Goal: Information Seeking & Learning: Learn about a topic

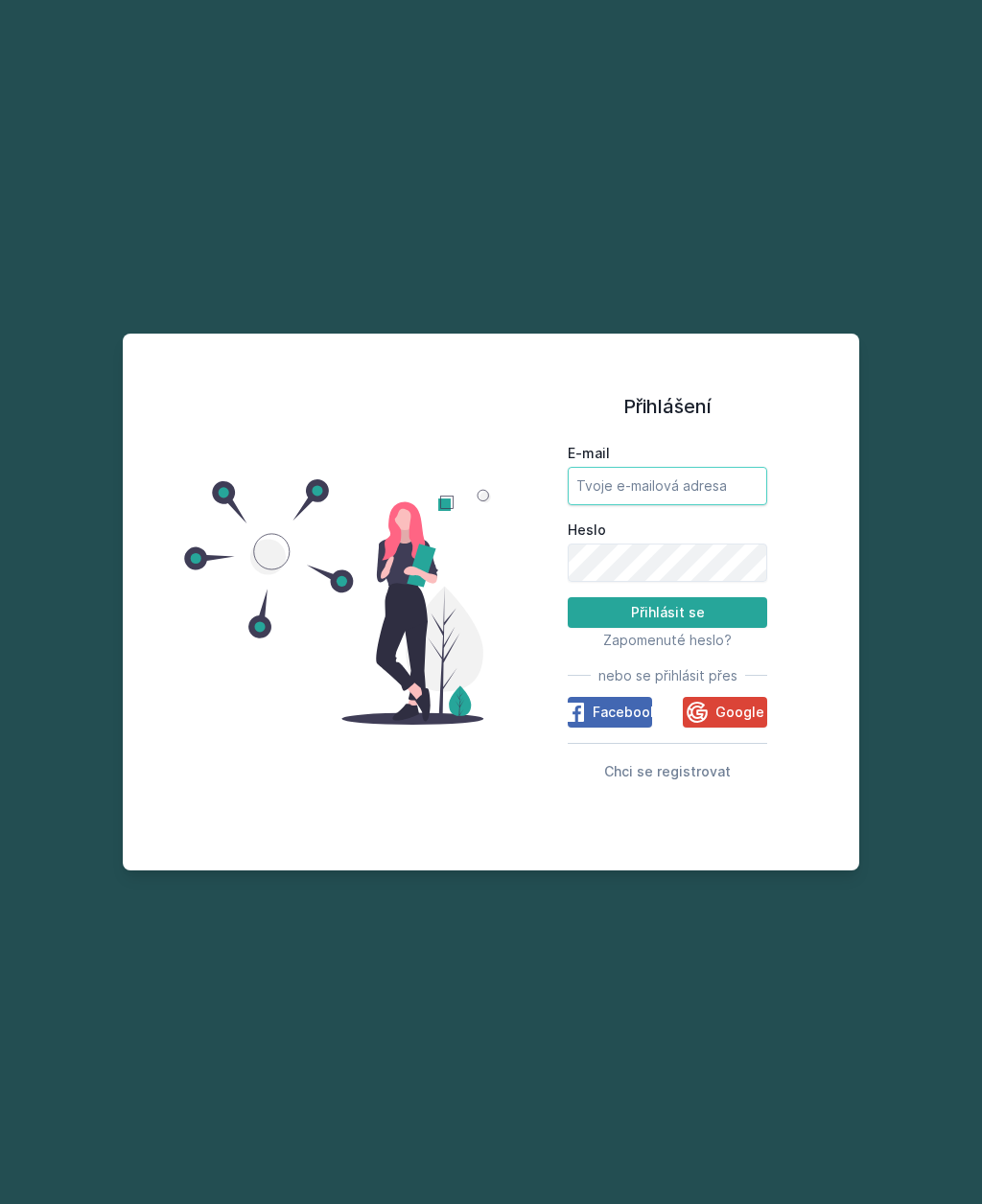
click at [669, 505] on input "E-mail" at bounding box center [667, 486] width 199 height 39
type input "[PERSON_NAME][EMAIL_ADDRESS][DOMAIN_NAME]"
click at [668, 628] on button "Přihlásit se" at bounding box center [667, 613] width 199 height 31
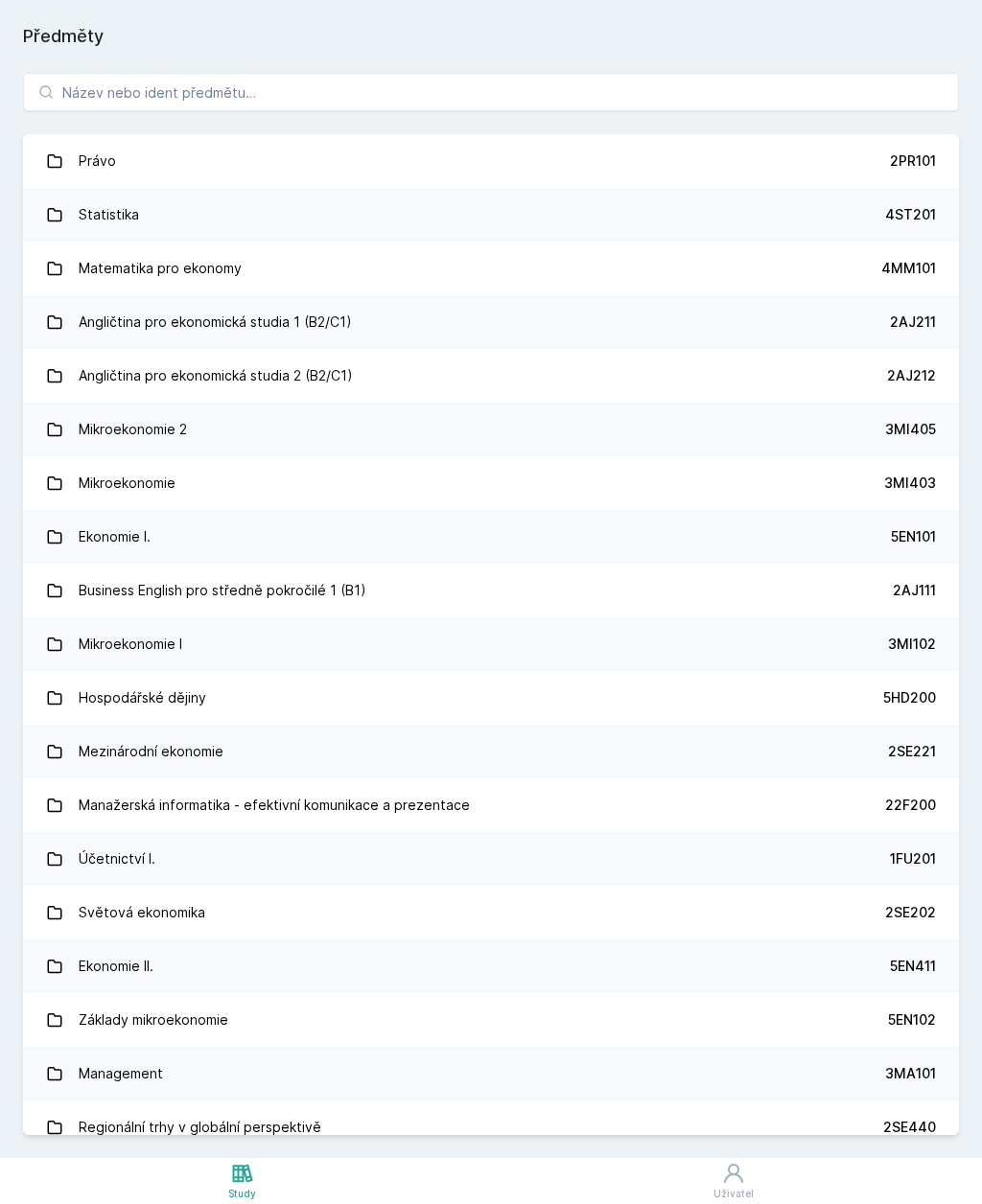
click at [43, 44] on h1 "Předměty" at bounding box center [491, 37] width 936 height 27
click at [711, 1194] on link "Uživatel" at bounding box center [734, 1181] width 497 height 46
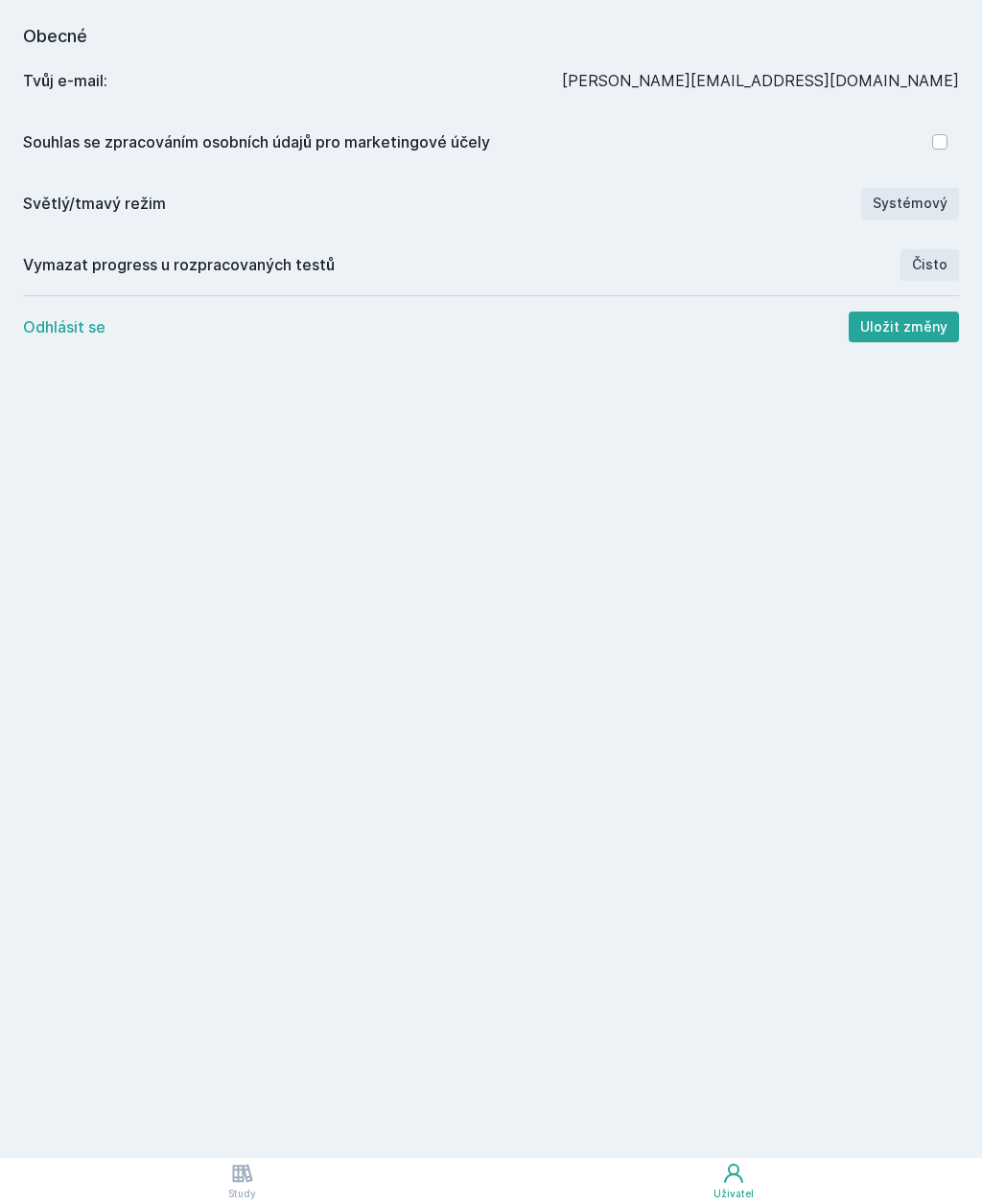
click at [238, 1184] on icon at bounding box center [243, 1173] width 23 height 23
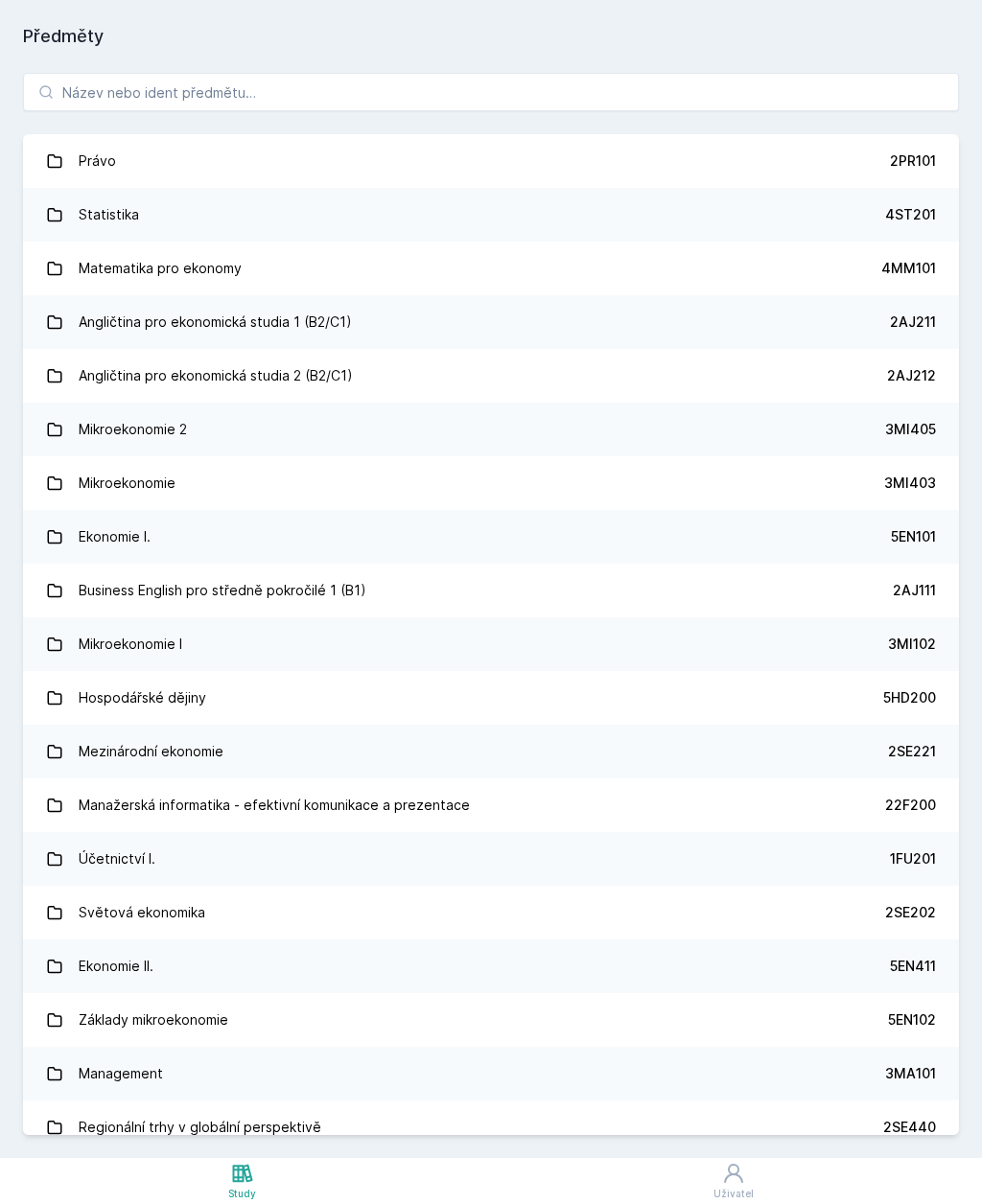
click at [242, 1184] on icon at bounding box center [243, 1173] width 23 height 23
click at [432, 88] on input "search" at bounding box center [491, 92] width 936 height 39
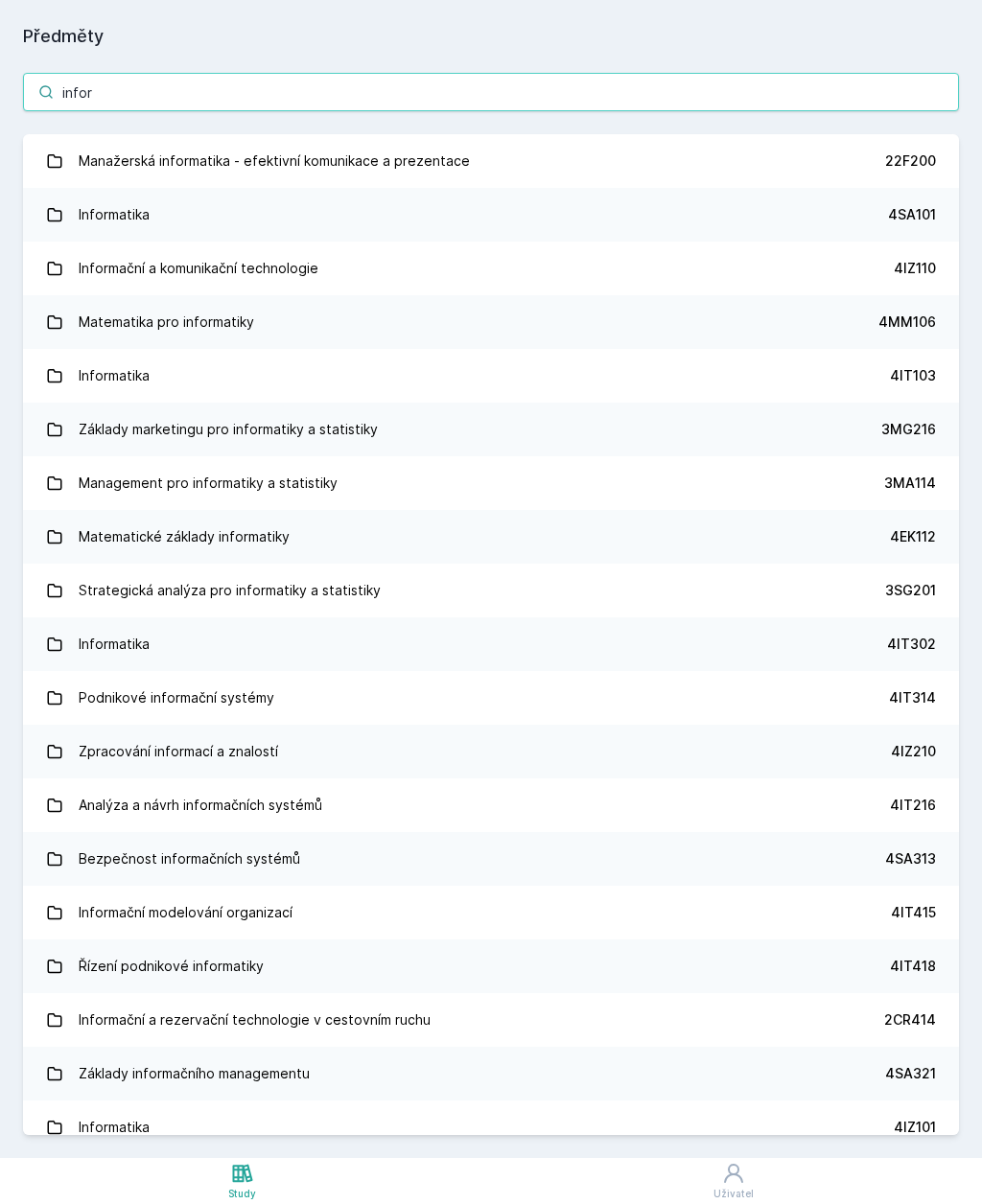
type input "infor"
click at [430, 248] on link "Informační a komunikační technologie 4IZ110" at bounding box center [491, 269] width 936 height 54
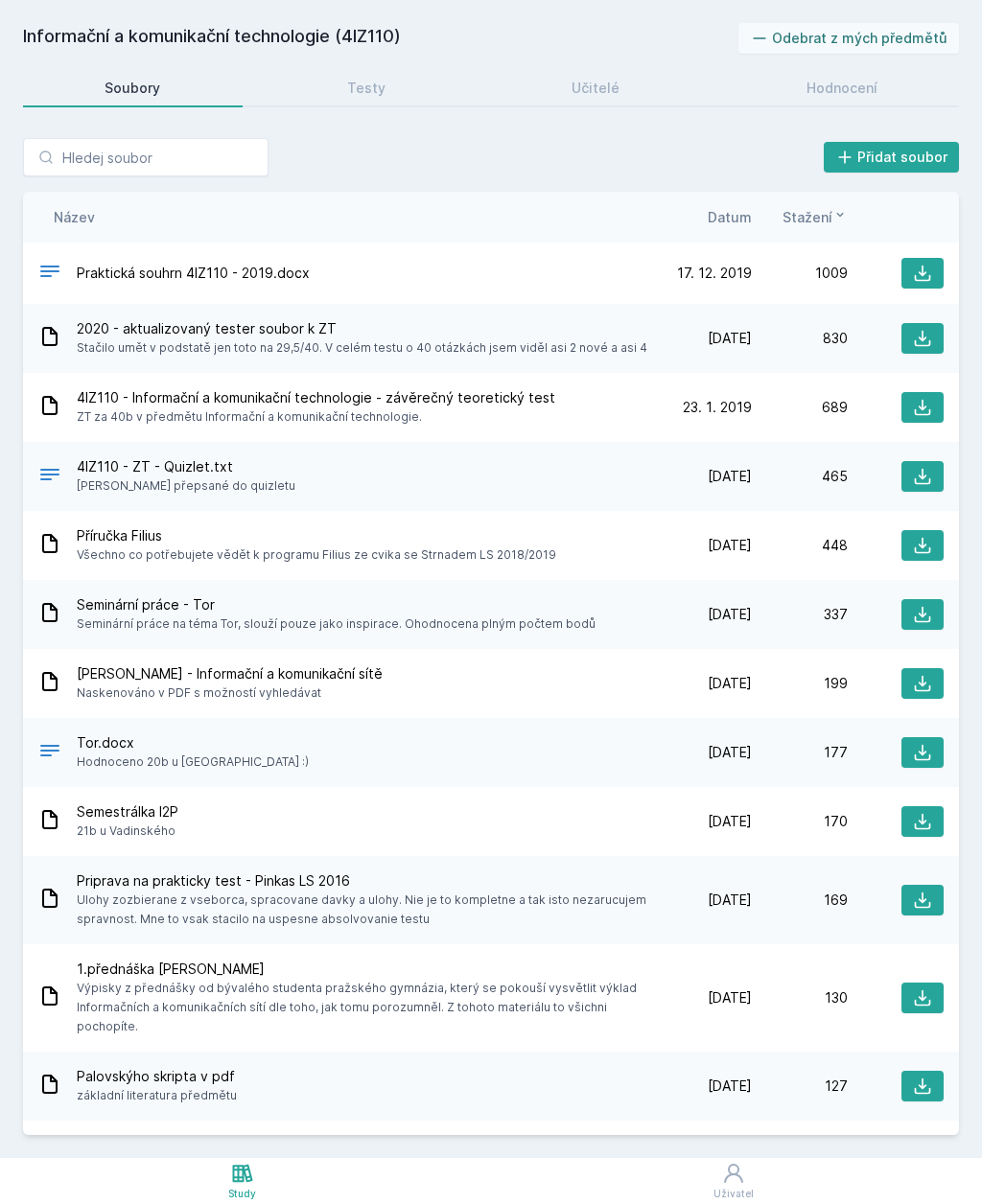
click at [659, 682] on div "[DATE] [DATE]" at bounding box center [704, 684] width 96 height 19
click at [825, 685] on div "199" at bounding box center [800, 684] width 96 height 19
click at [928, 686] on icon at bounding box center [922, 684] width 19 height 19
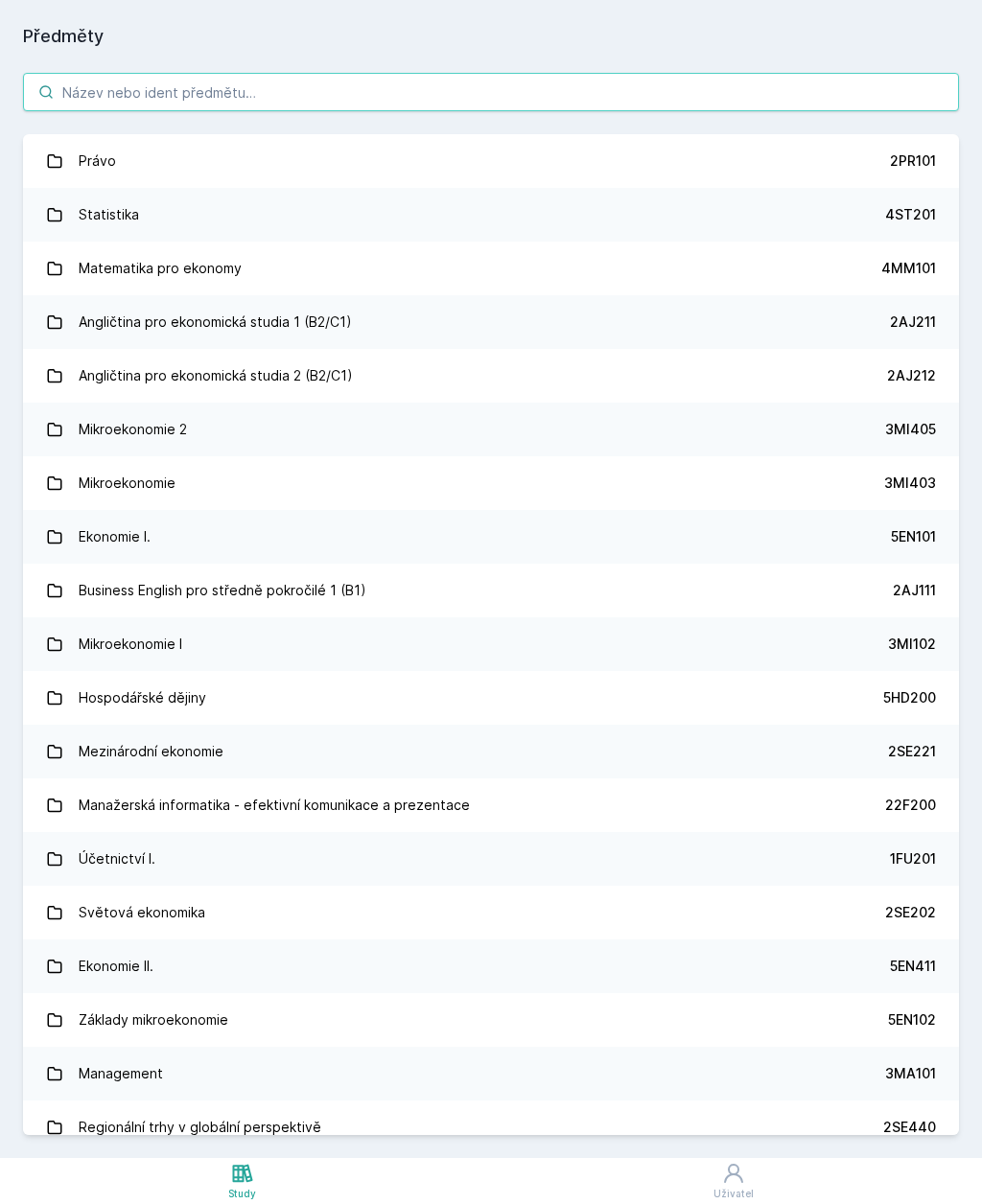
click at [117, 92] on input "search" at bounding box center [491, 92] width 936 height 39
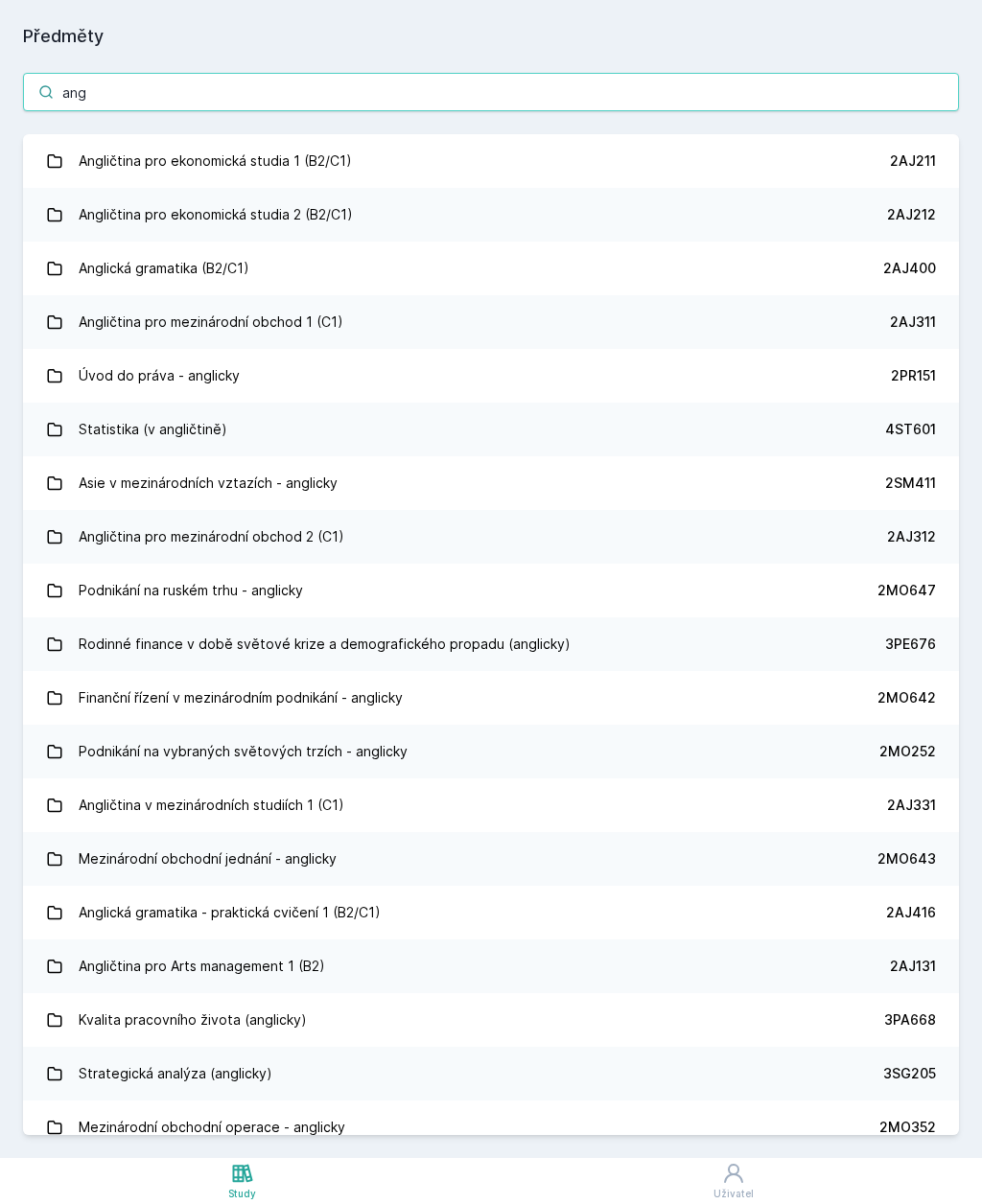
type input "angl"
click at [546, 154] on link "Angličtina pro ekonomická studia 1 (B2/C1) 2AJ211" at bounding box center [491, 161] width 936 height 54
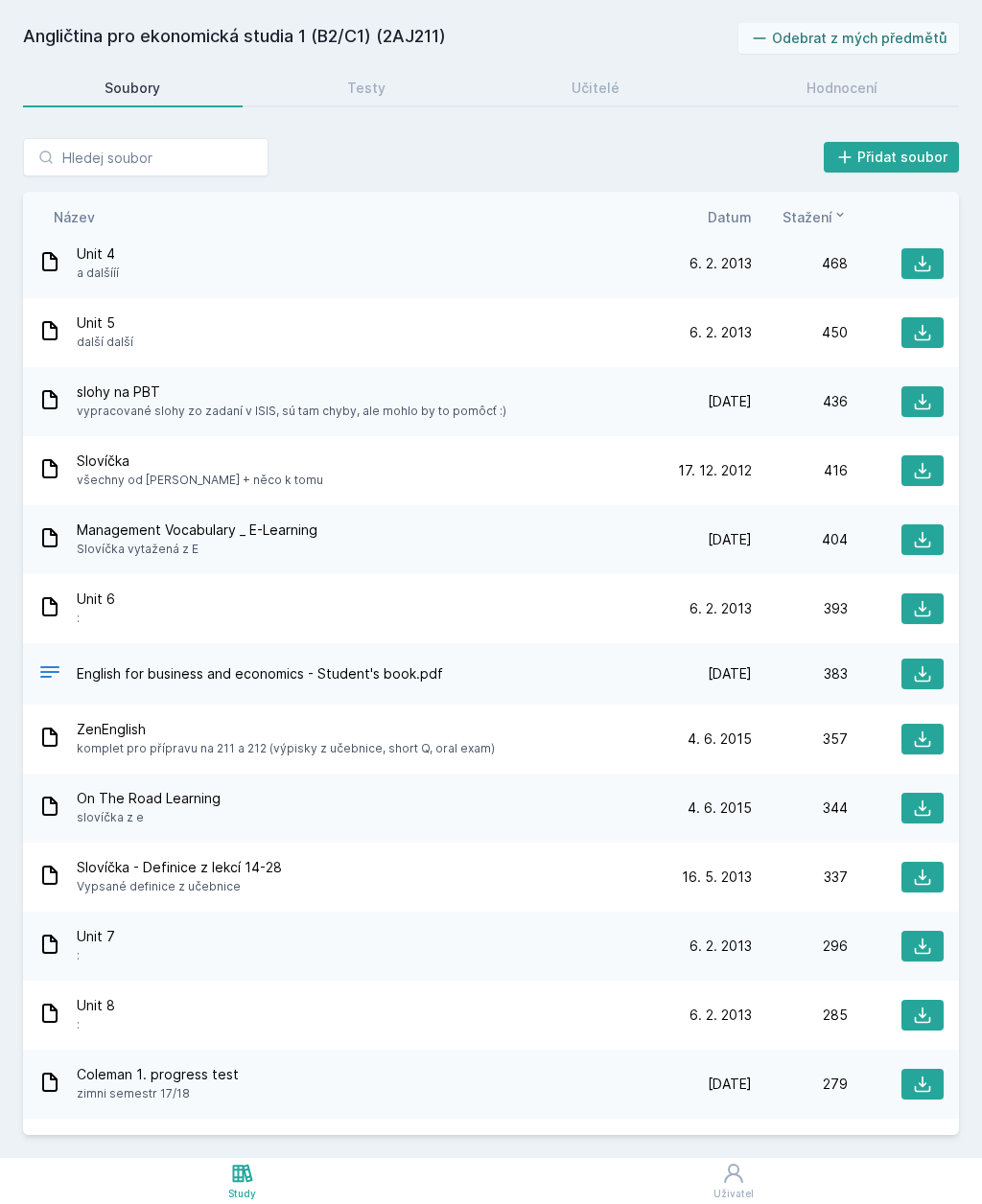
scroll to position [1819, 0]
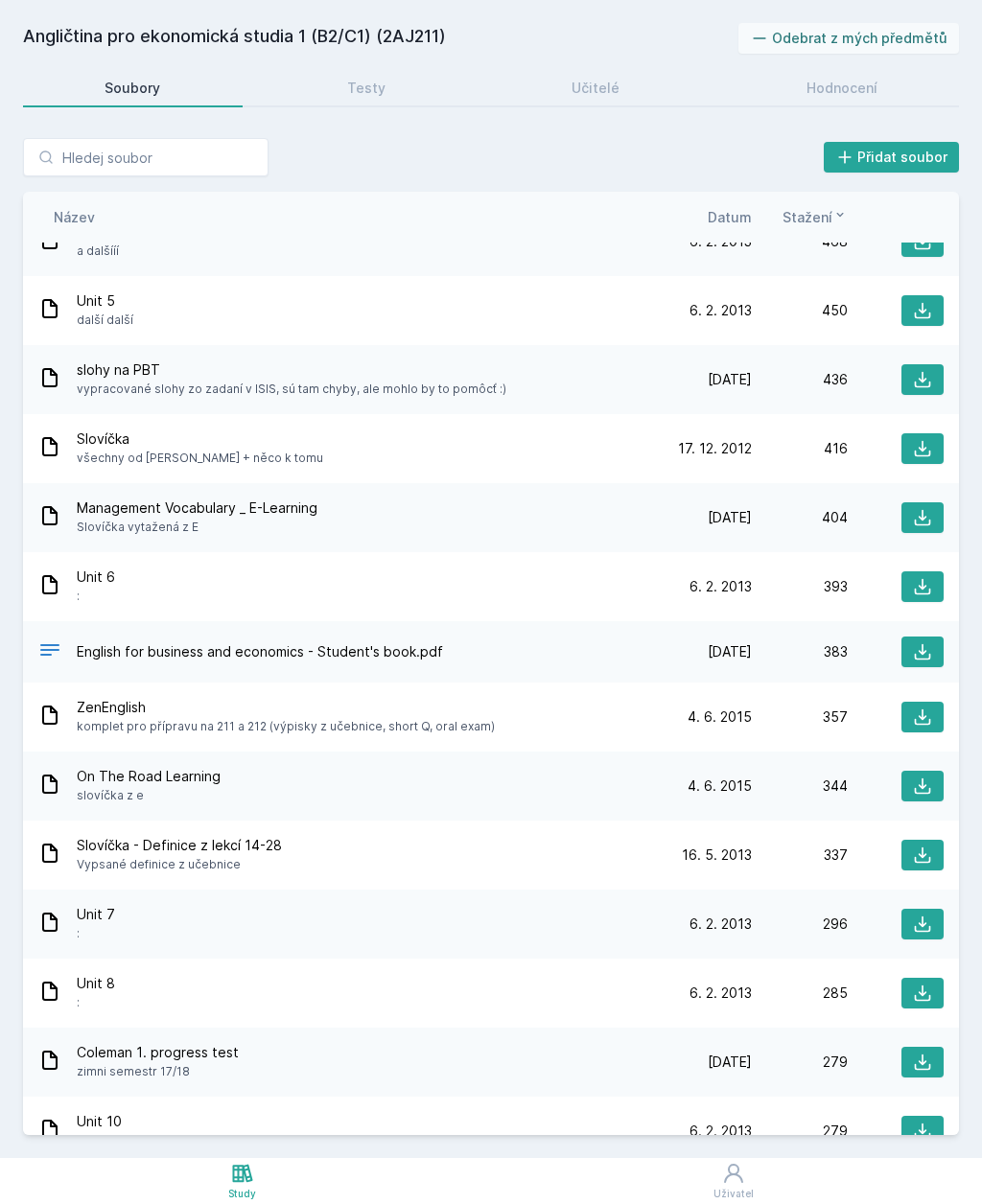
click at [923, 642] on icon at bounding box center [922, 652] width 19 height 19
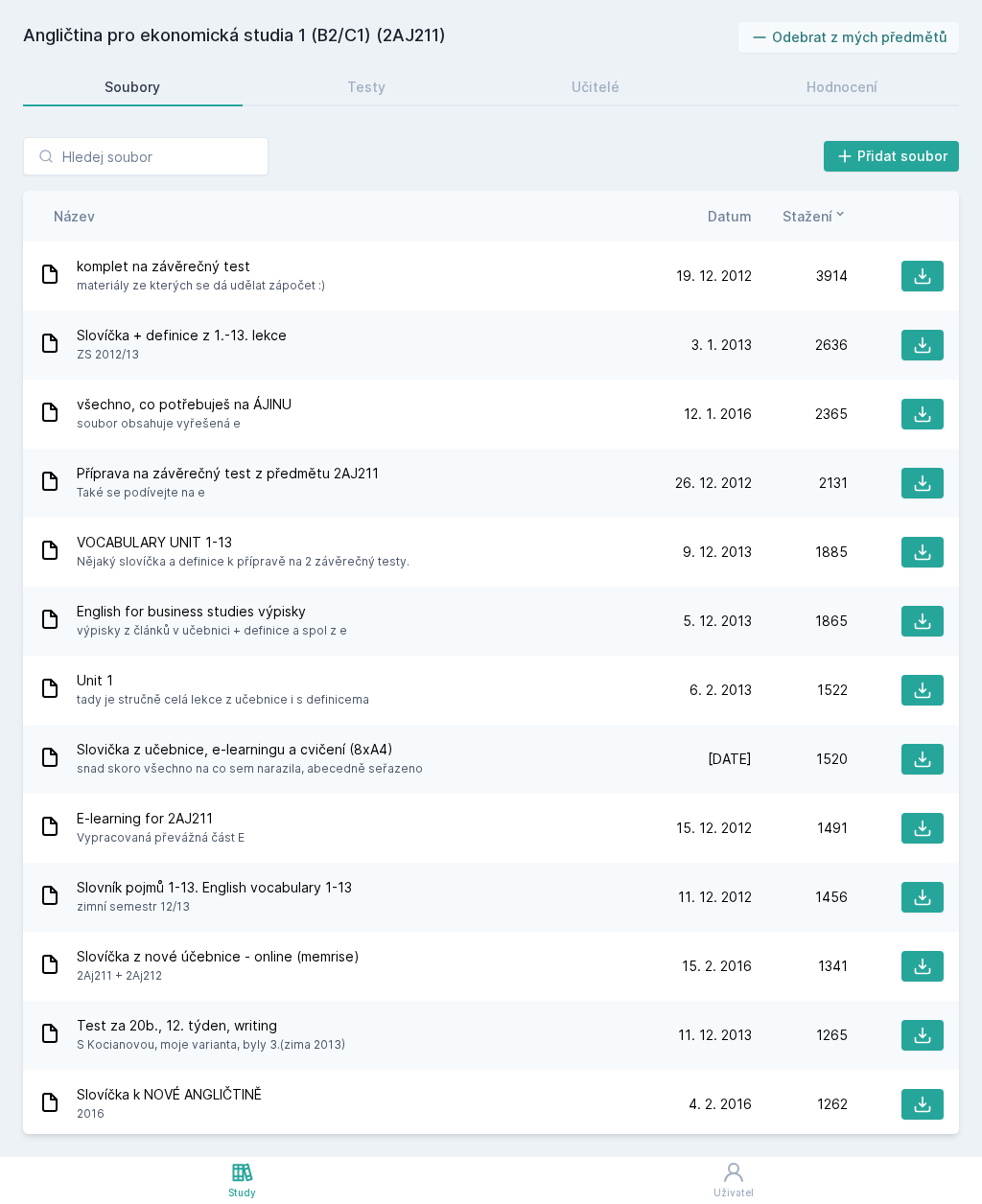
scroll to position [0, 0]
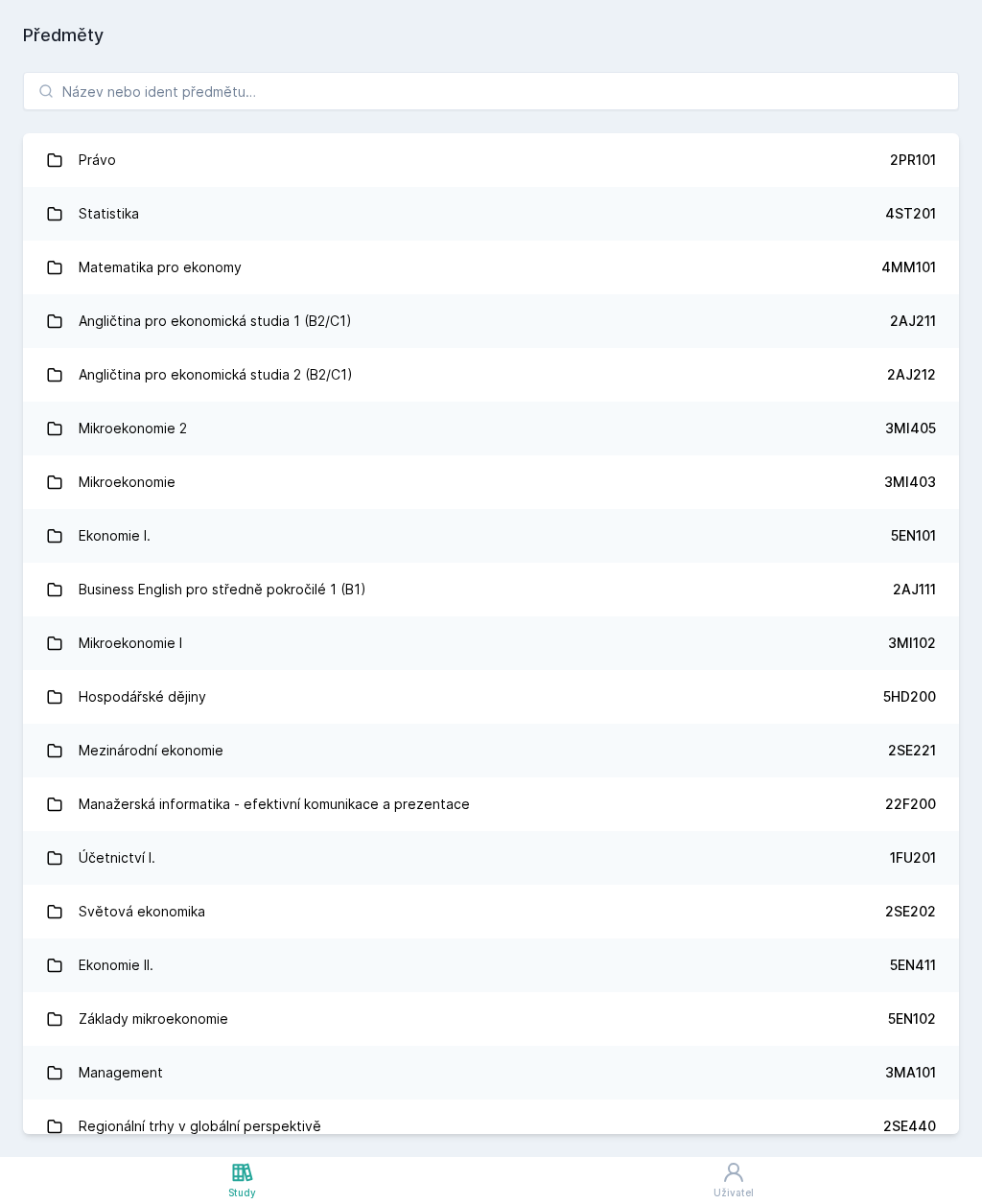
click at [219, 134] on link "Právo 2PR101" at bounding box center [491, 161] width 936 height 54
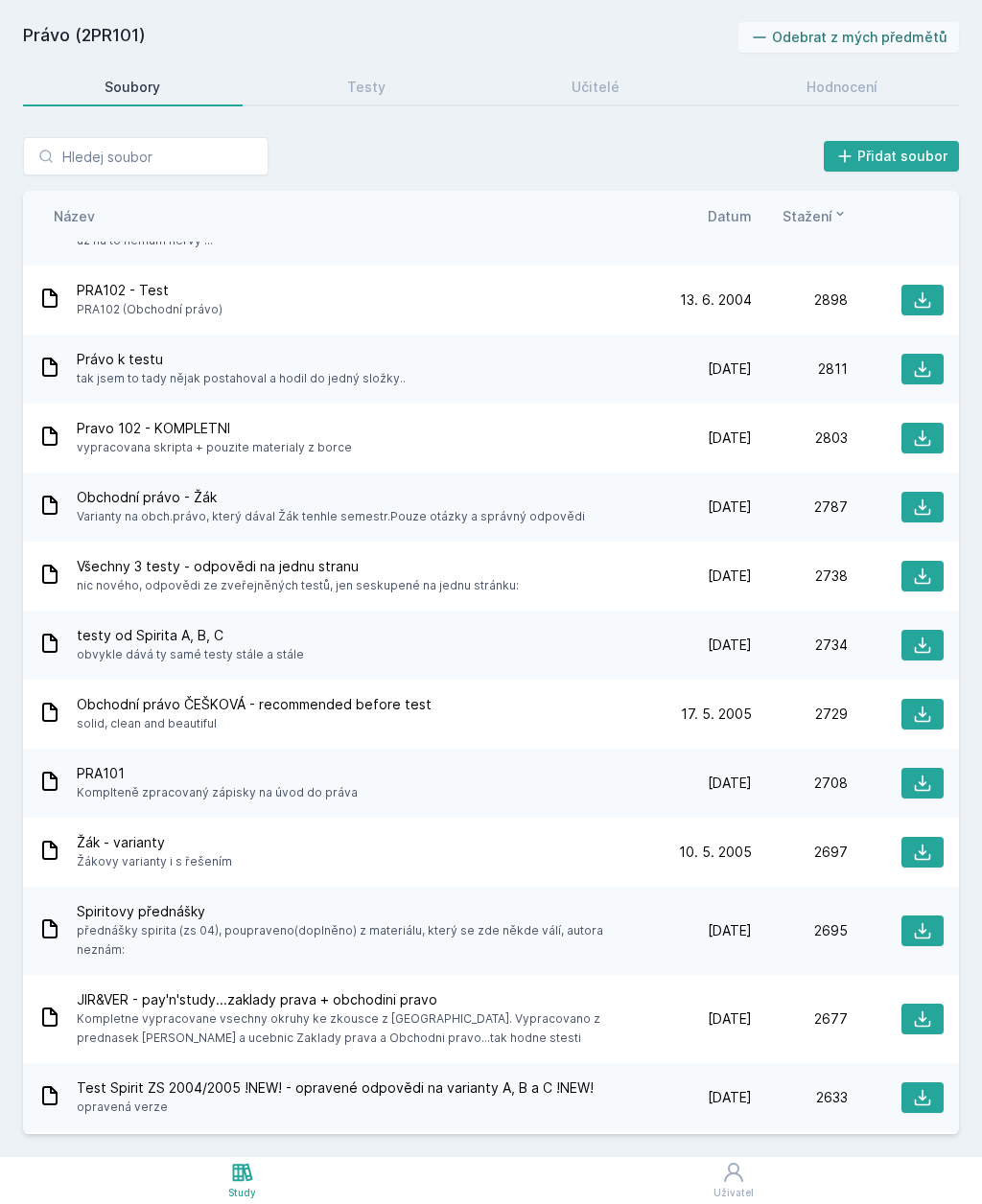
scroll to position [2792, 0]
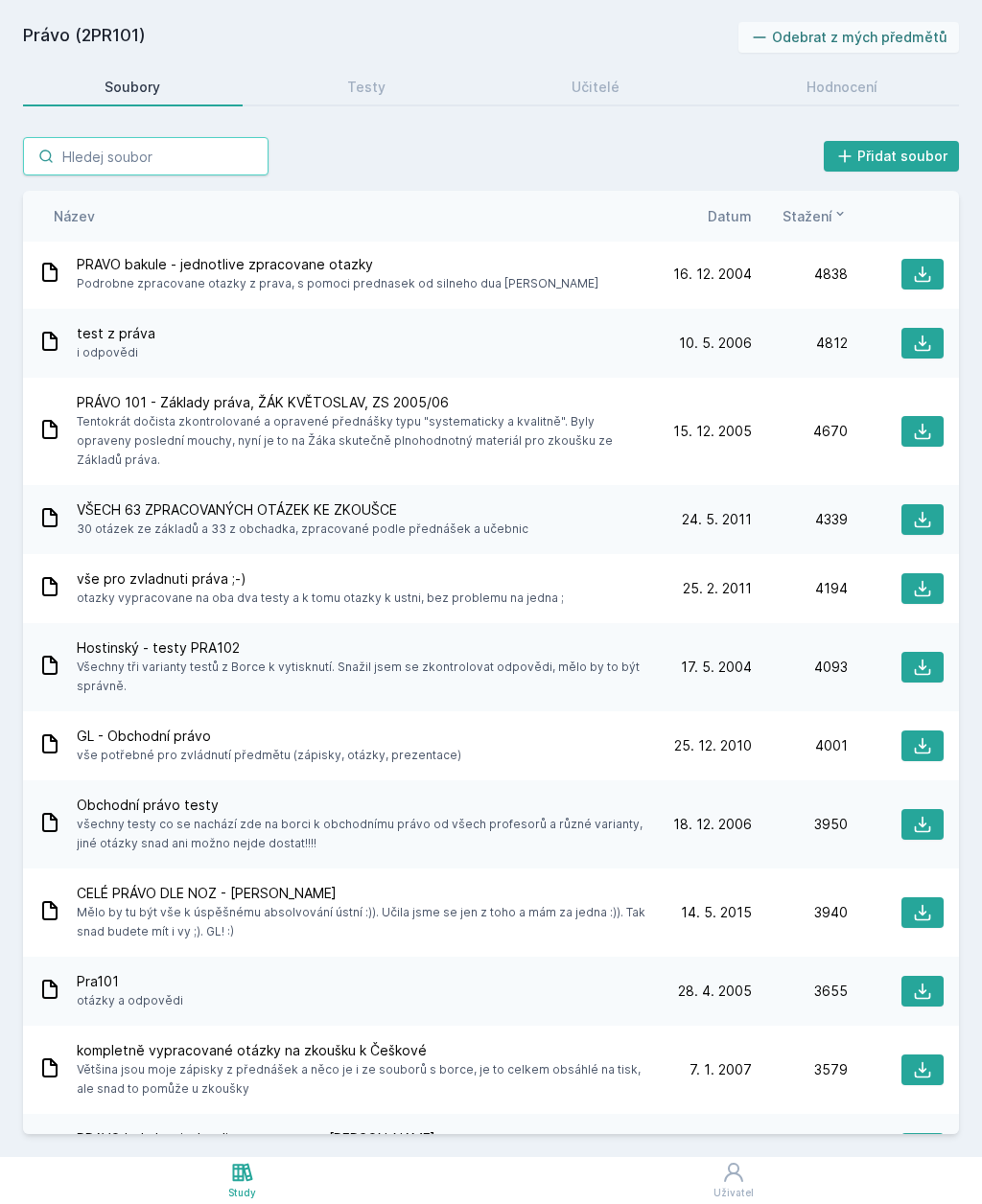
click at [166, 138] on input "search" at bounding box center [146, 157] width 246 height 39
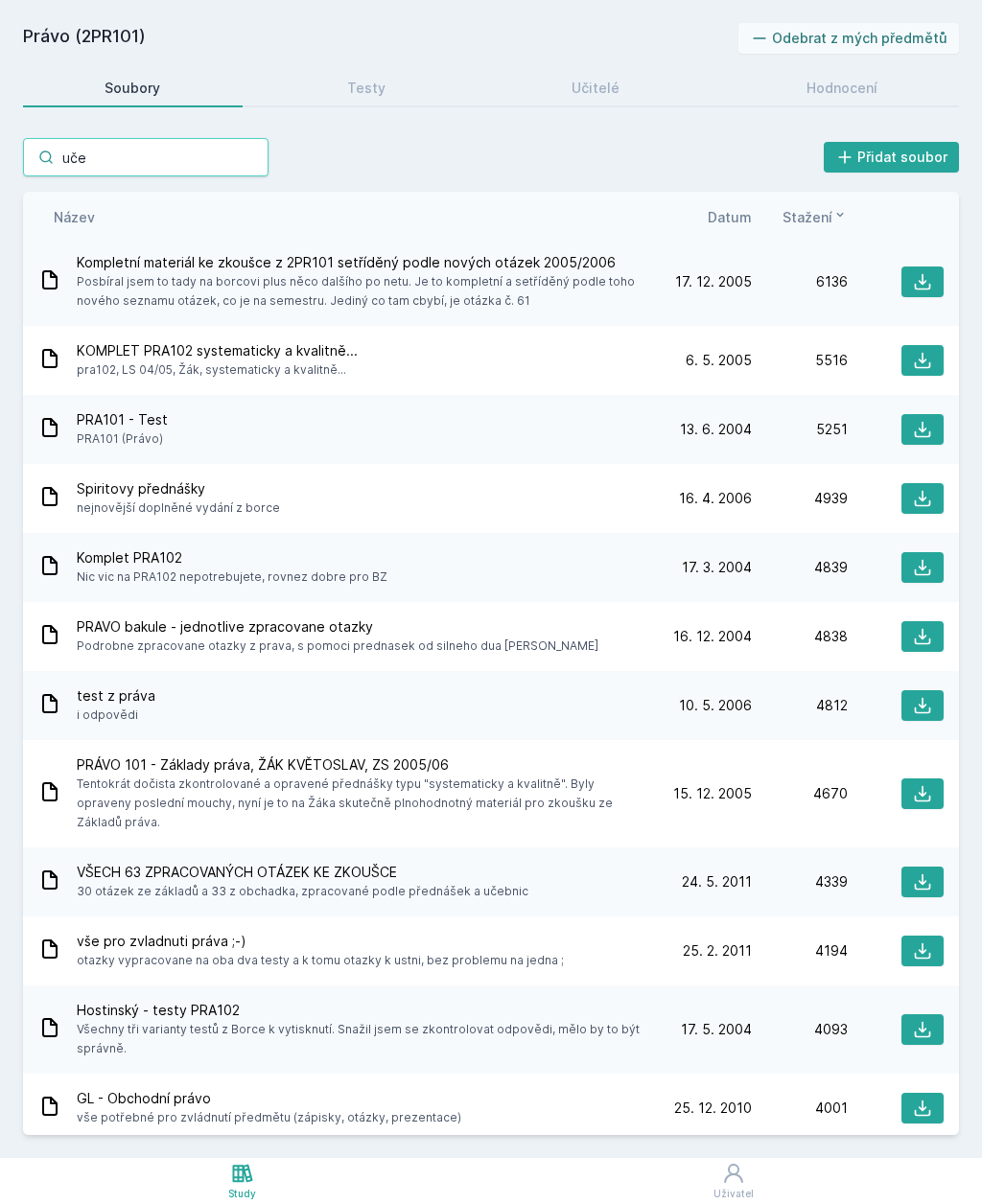
scroll to position [348, 0]
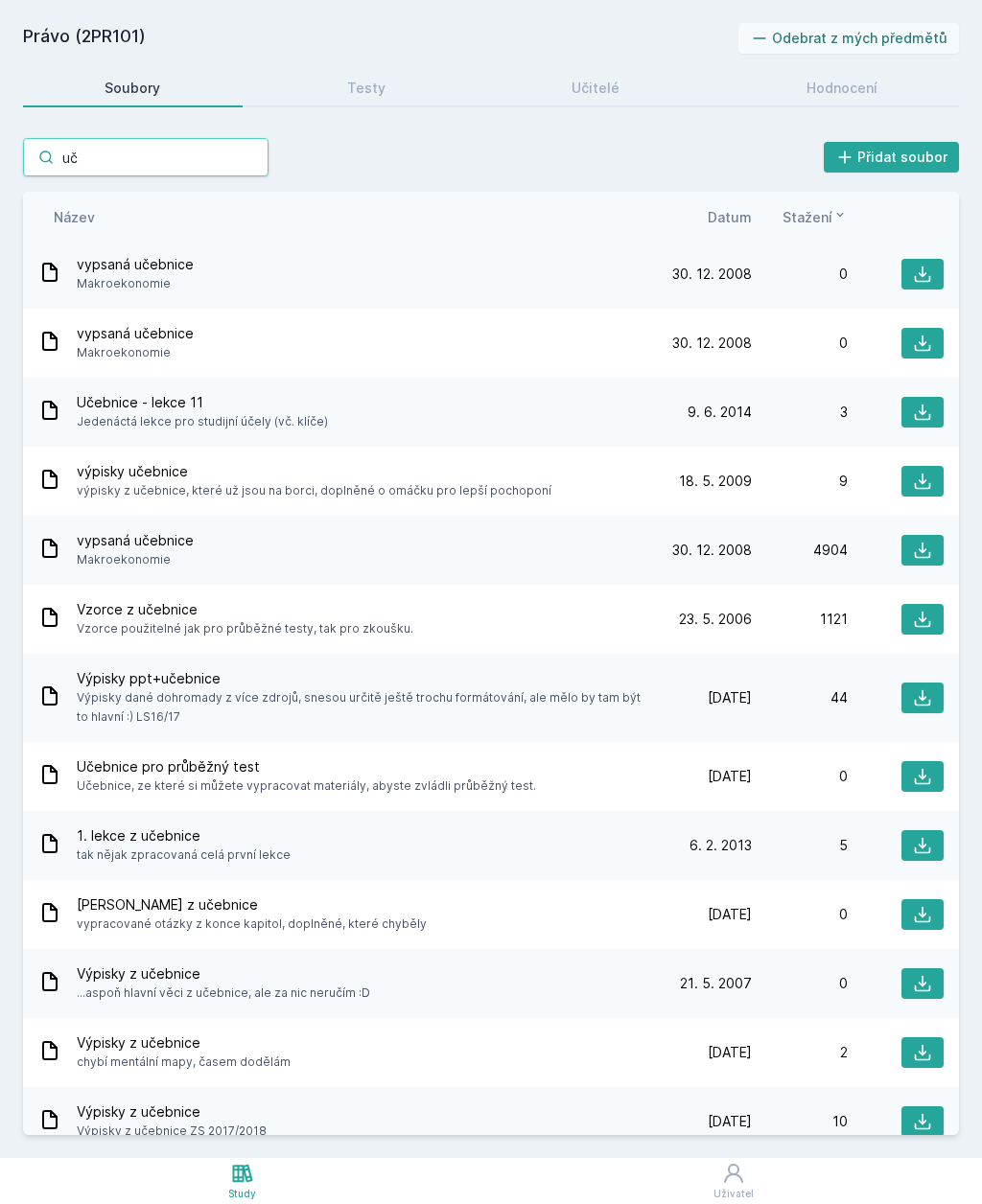
type input "u"
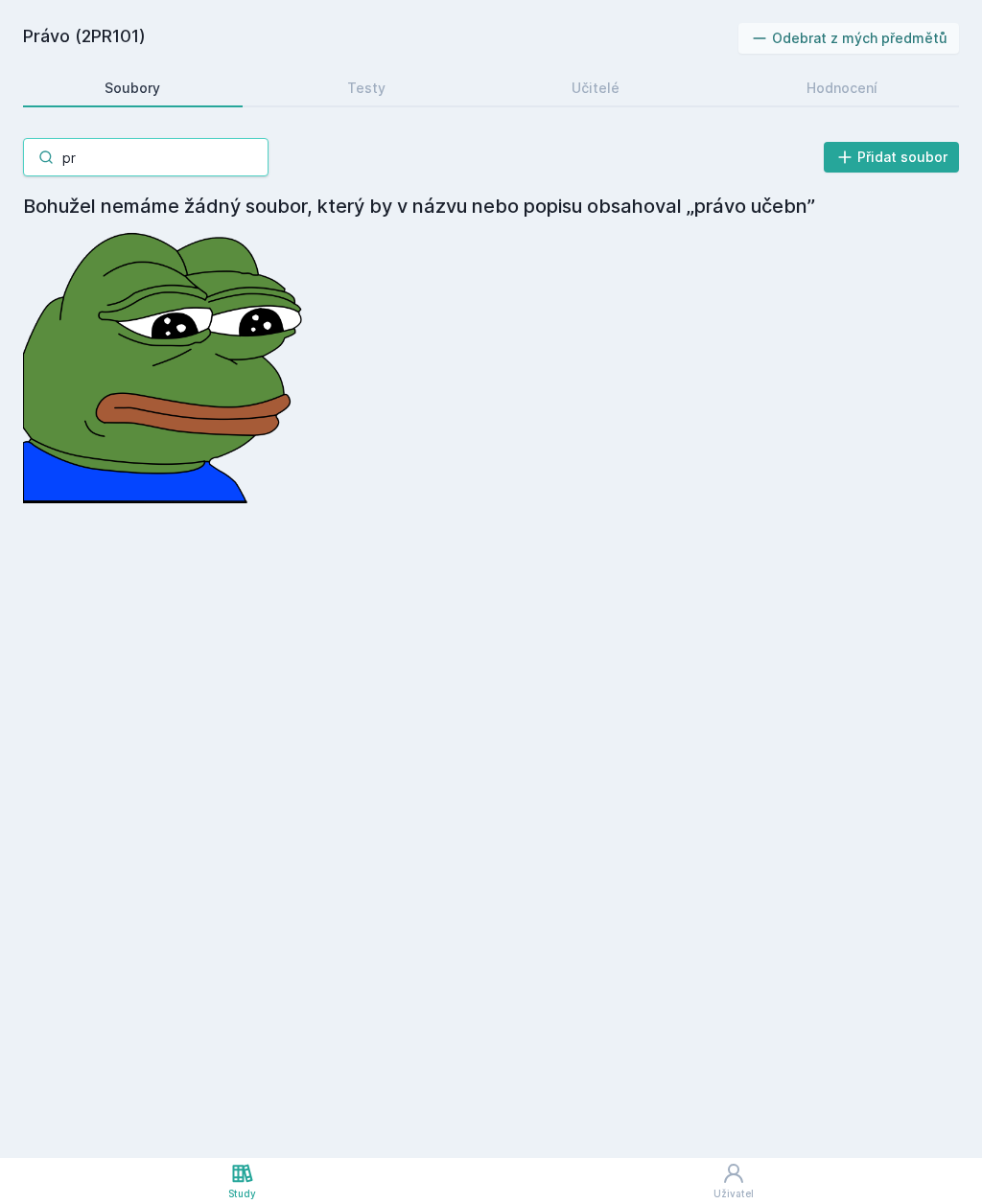
type input "p"
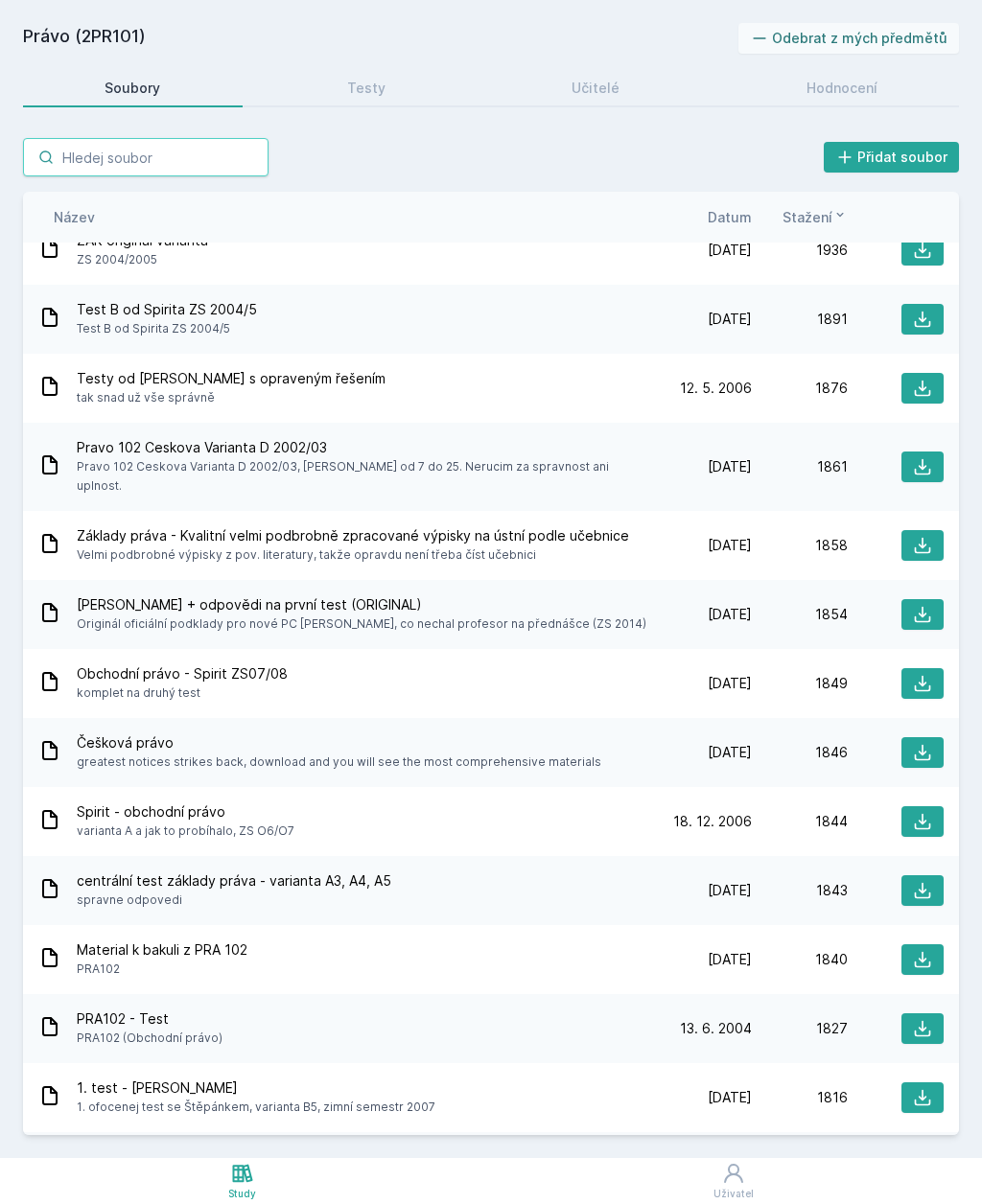
scroll to position [6915, 0]
